Goal: Task Accomplishment & Management: Manage account settings

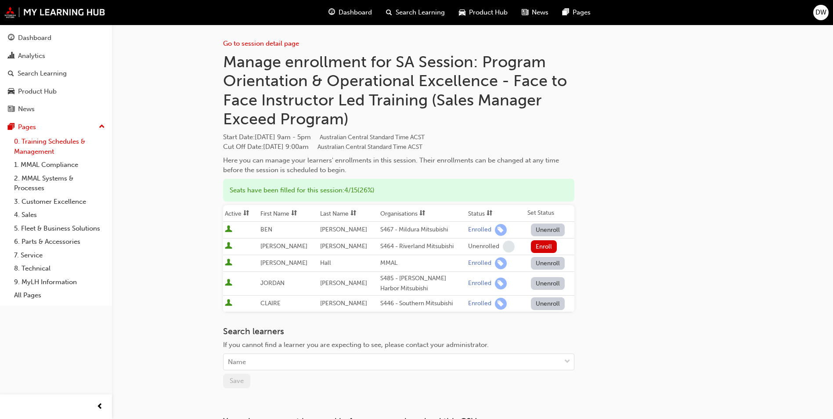
click at [52, 149] on link "0. Training Schedules & Management" at bounding box center [60, 146] width 98 height 23
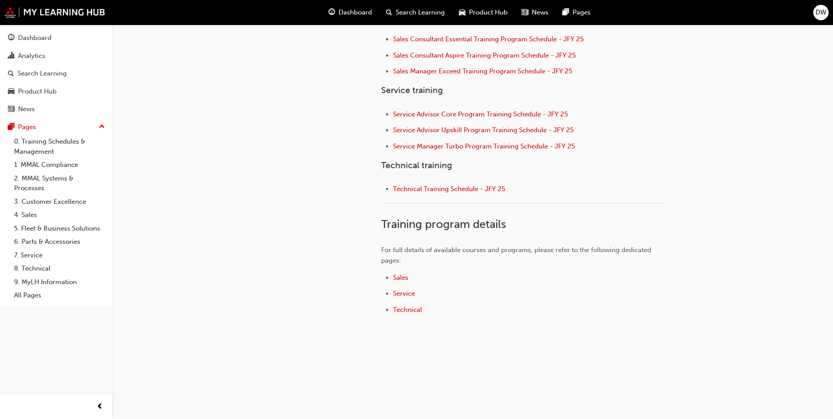
scroll to position [286, 0]
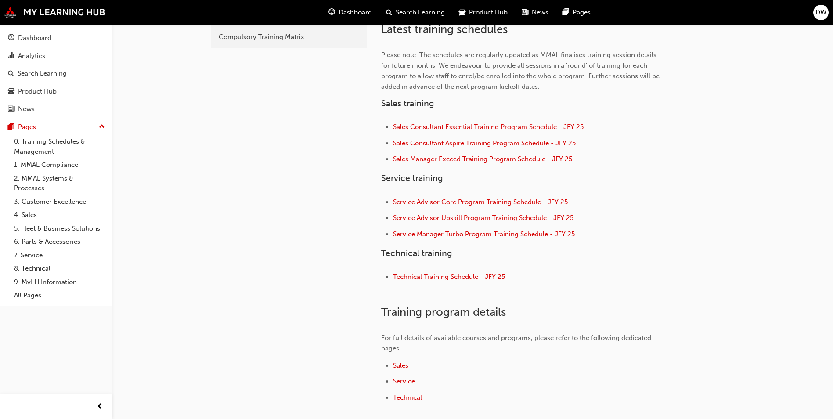
click at [470, 234] on span "Service Manager Turbo Program Training Schedule - JFY 25" at bounding box center [484, 234] width 182 height 8
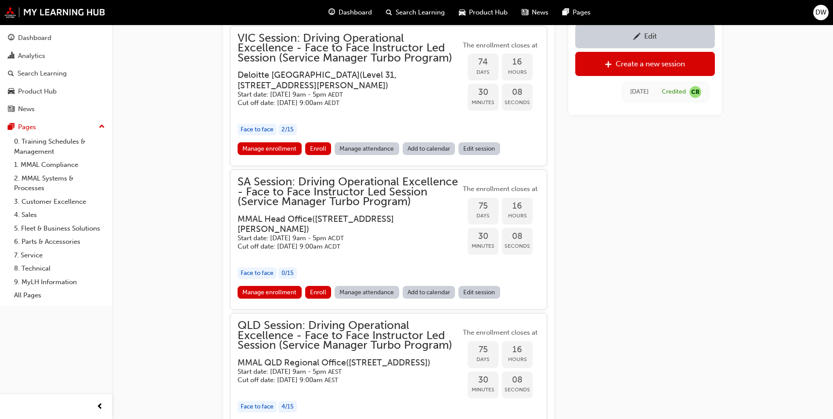
scroll to position [930, 0]
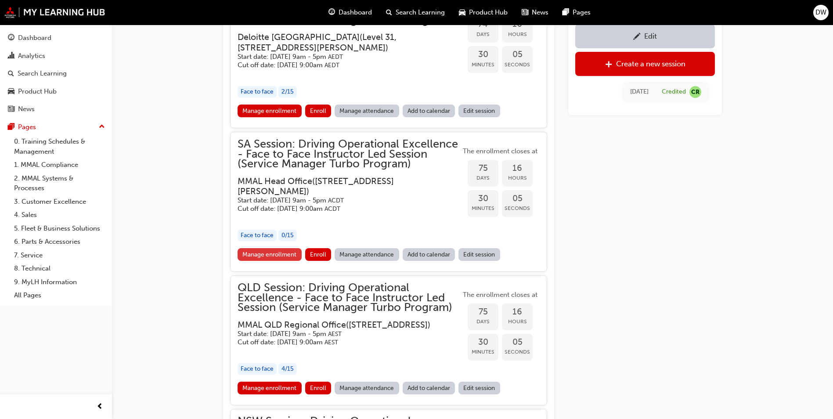
click at [277, 261] on link "Manage enrollment" at bounding box center [269, 254] width 64 height 13
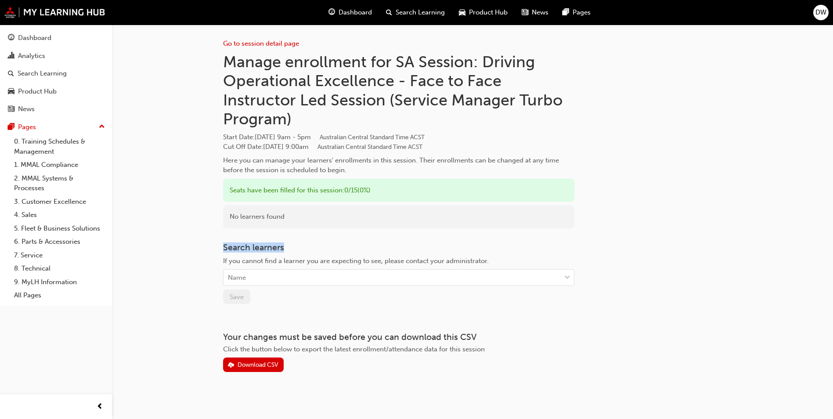
drag, startPoint x: 284, startPoint y: 248, endPoint x: 218, endPoint y: 247, distance: 65.9
click at [218, 247] on div "Go to session detail page Manage enrollment for SA Session: Driving Operational…" at bounding box center [472, 212] width 527 height 375
drag, startPoint x: 218, startPoint y: 247, endPoint x: 202, endPoint y: 239, distance: 17.7
click at [202, 239] on div "Go to session detail page Manage enrollment for SA Session: Driving Operational…" at bounding box center [416, 211] width 833 height 422
drag, startPoint x: 221, startPoint y: 247, endPoint x: 508, endPoint y: 257, distance: 286.8
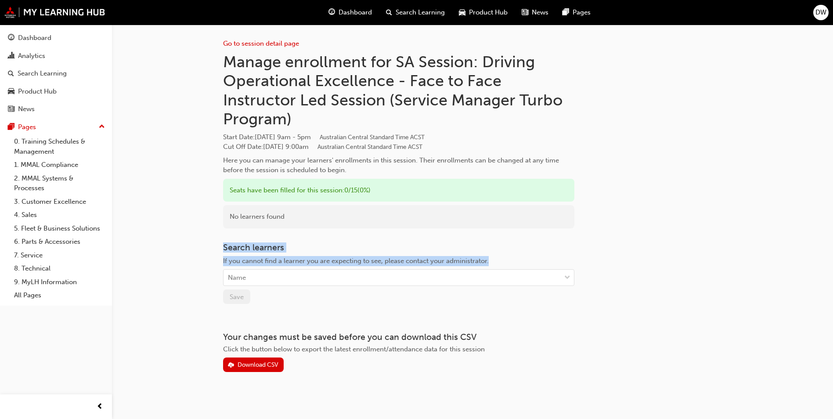
click at [508, 257] on div "Go to session detail page Manage enrollment for SA Session: Driving Operational…" at bounding box center [472, 212] width 527 height 375
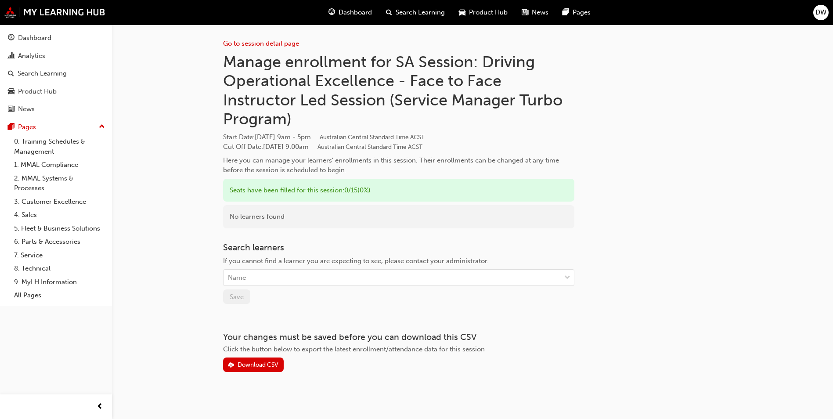
drag, startPoint x: 508, startPoint y: 257, endPoint x: 702, endPoint y: 214, distance: 198.7
click at [702, 214] on div "Go to session detail page Manage enrollment for SA Session: Driving Operational…" at bounding box center [472, 198] width 499 height 347
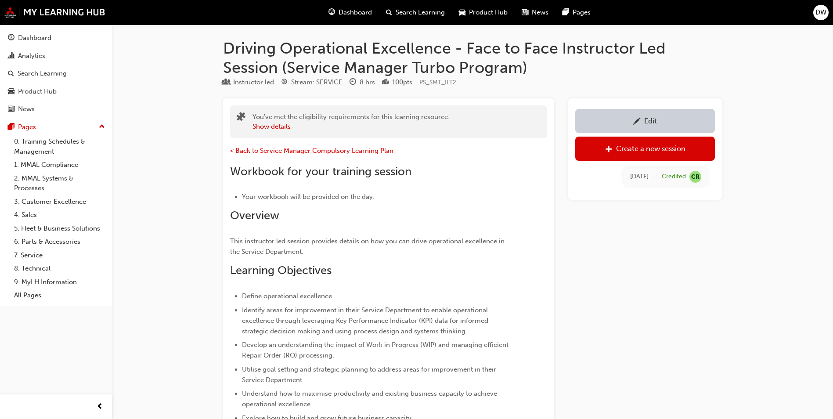
scroll to position [930, 0]
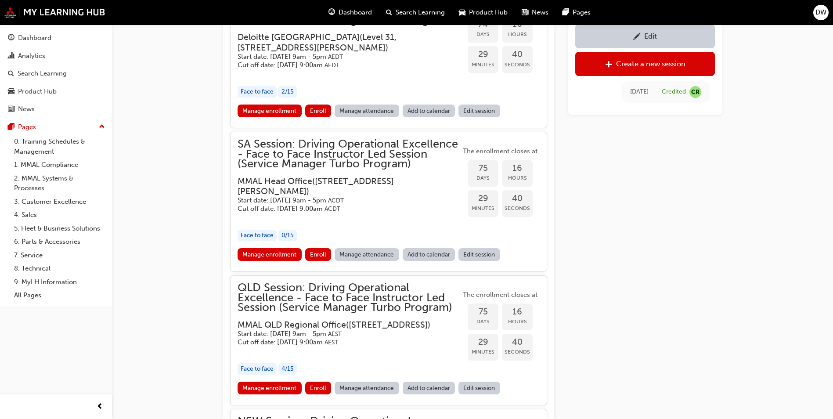
click at [482, 261] on link "Edit session" at bounding box center [479, 254] width 42 height 13
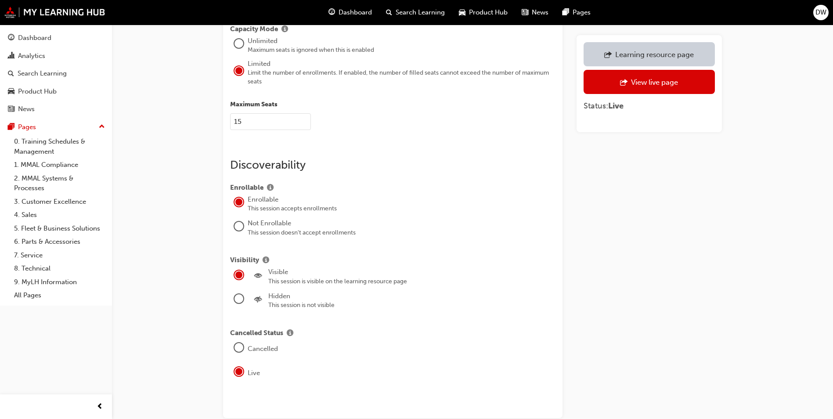
scroll to position [1231, 0]
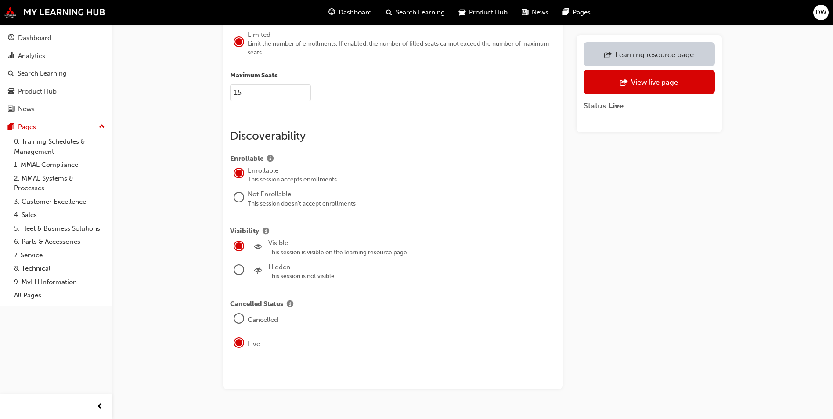
click at [238, 193] on div at bounding box center [238, 197] width 9 height 9
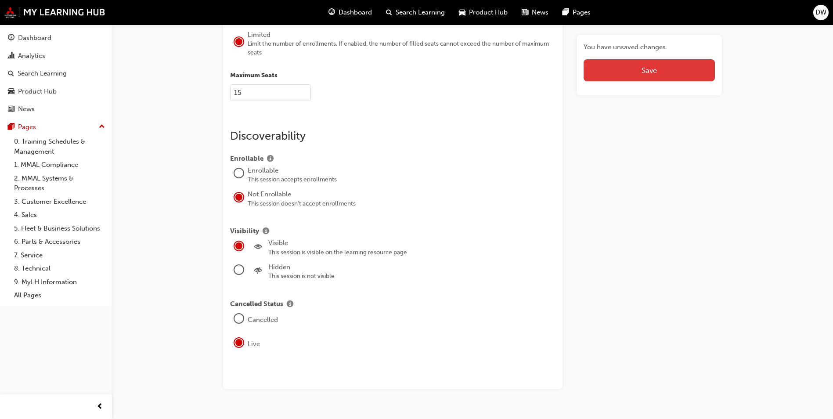
click at [655, 70] on button "Save" at bounding box center [648, 70] width 131 height 22
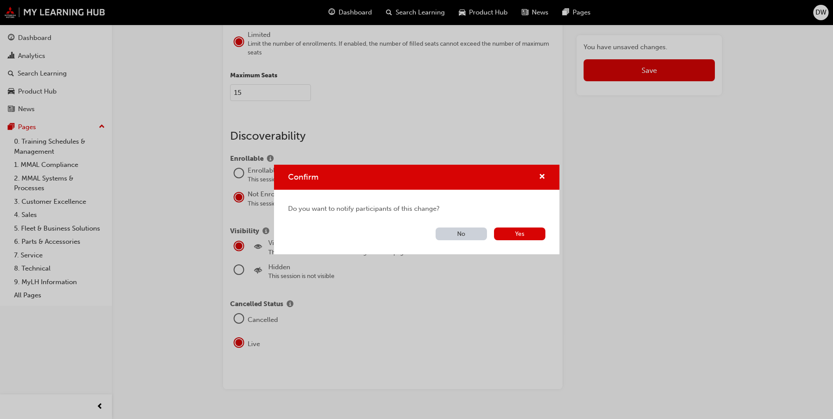
click at [462, 234] on button "No" at bounding box center [460, 233] width 51 height 13
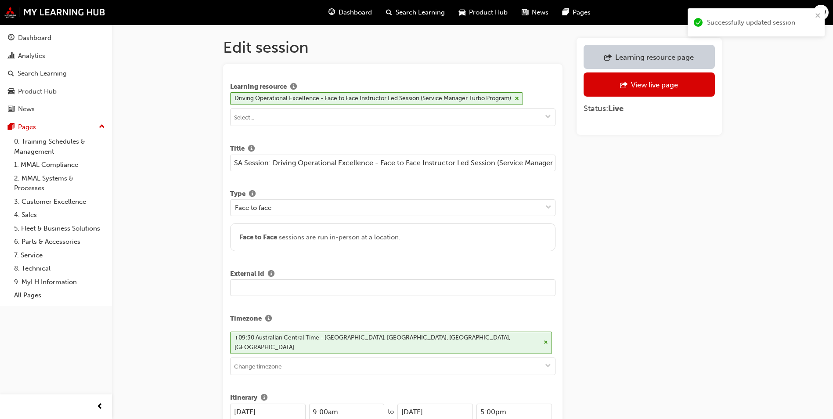
scroll to position [0, 0]
click at [36, 145] on link "0. Training Schedules & Management" at bounding box center [60, 146] width 98 height 23
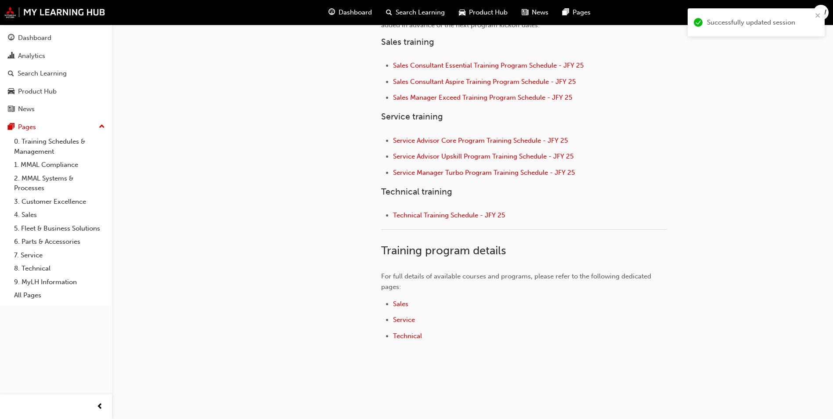
scroll to position [351, 0]
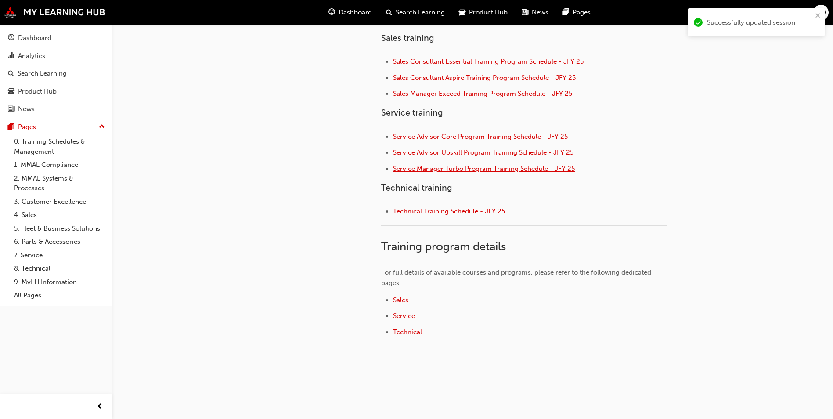
click at [402, 169] on span "Service Manager Turbo Program Training Schedule - JFY 25" at bounding box center [484, 169] width 182 height 8
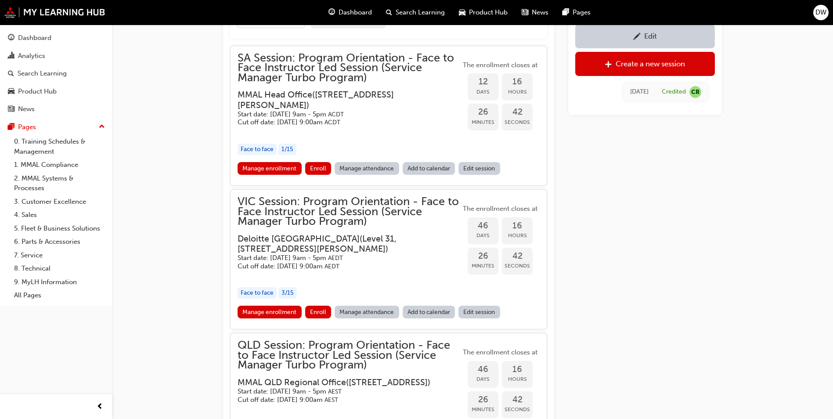
scroll to position [834, 0]
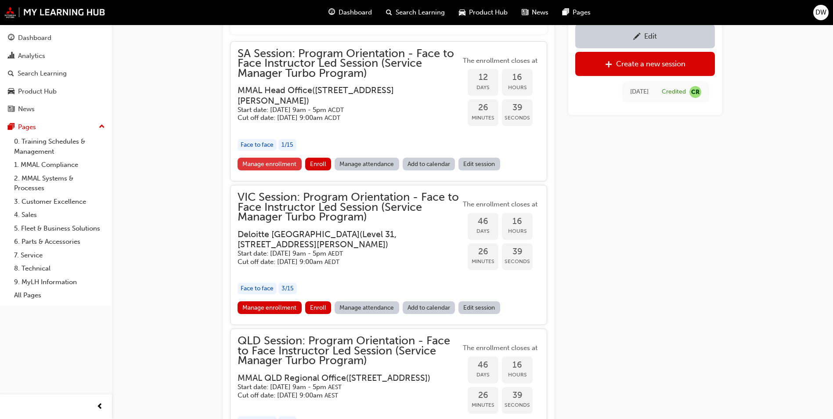
click at [265, 164] on link "Manage enrollment" at bounding box center [269, 164] width 64 height 13
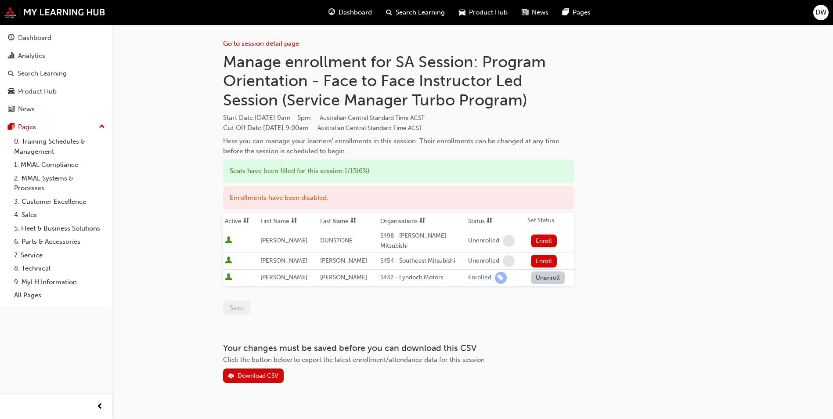
click at [663, 258] on div "Go to session detail page Manage enrollment for SA Session: Program Orientation…" at bounding box center [472, 204] width 499 height 358
click at [534, 271] on button "Unenroll" at bounding box center [548, 277] width 34 height 13
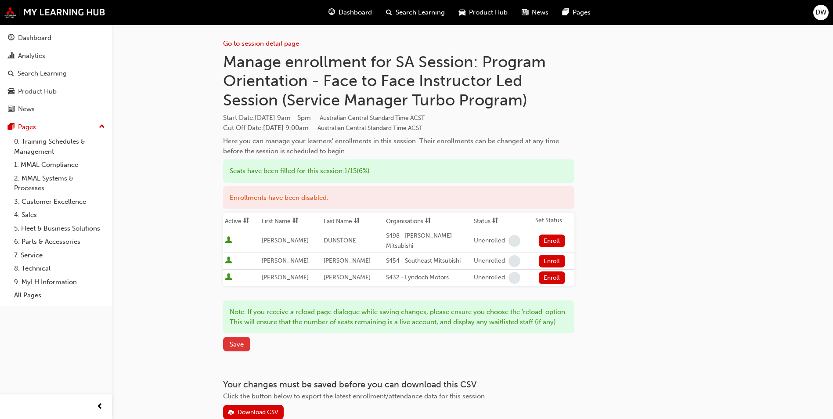
click at [242, 346] on span "Save" at bounding box center [237, 344] width 14 height 8
